Goal: Task Accomplishment & Management: Manage account settings

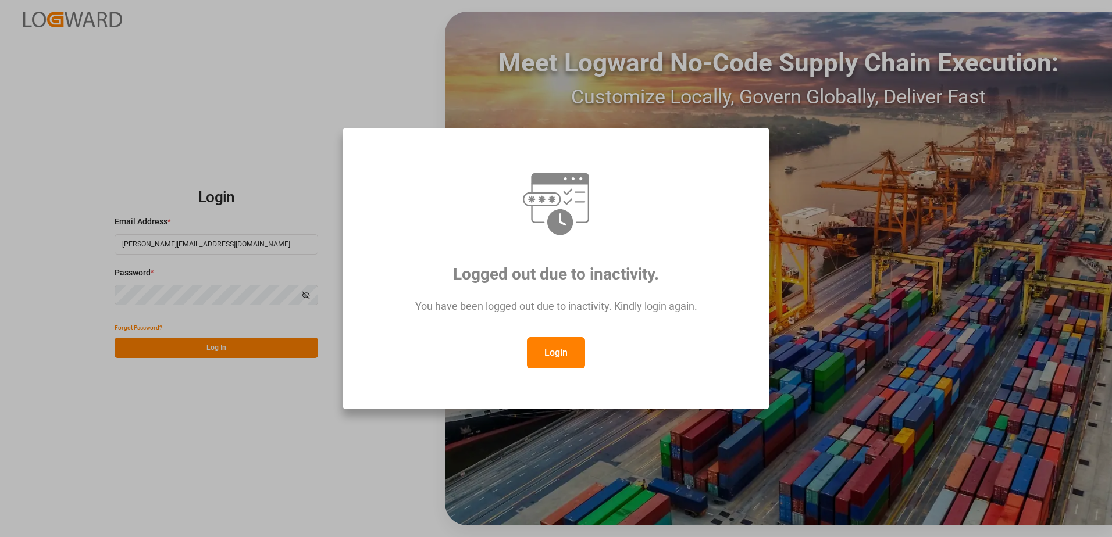
click at [551, 345] on button "Login" at bounding box center [556, 352] width 58 height 31
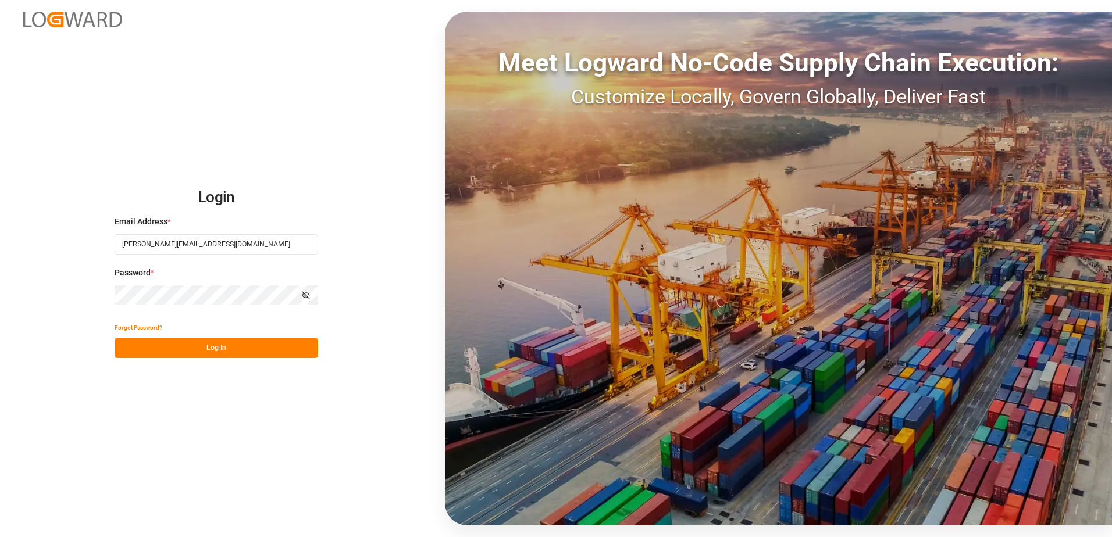
click at [248, 349] on button "Log In" at bounding box center [217, 348] width 204 height 20
